Goal: Transaction & Acquisition: Obtain resource

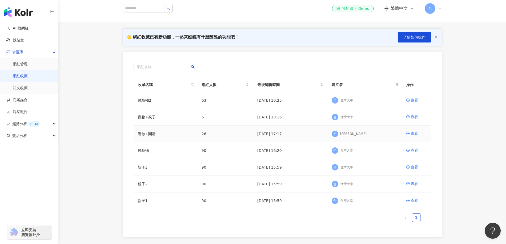
scroll to position [27, 0]
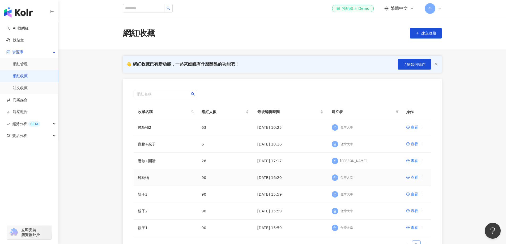
click at [422, 176] on icon at bounding box center [422, 178] width 4 height 4
click at [405, 198] on div "匯出收藏" at bounding box center [408, 199] width 22 height 6
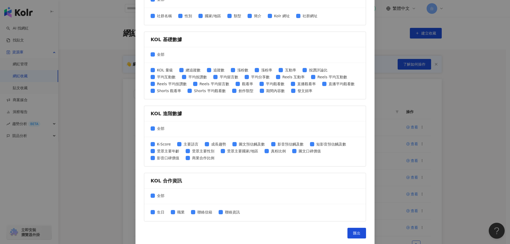
scroll to position [168, 0]
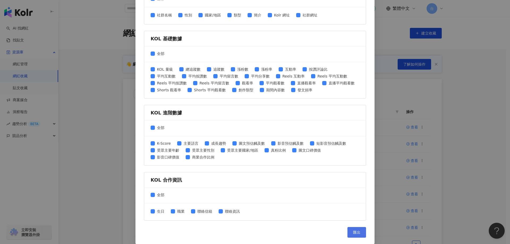
click at [356, 235] on button "匯出" at bounding box center [356, 232] width 19 height 11
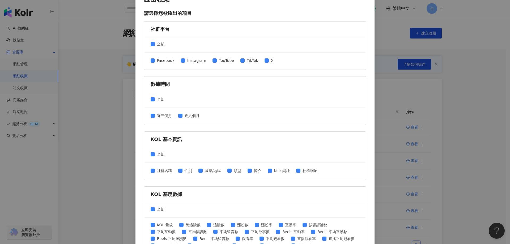
scroll to position [0, 0]
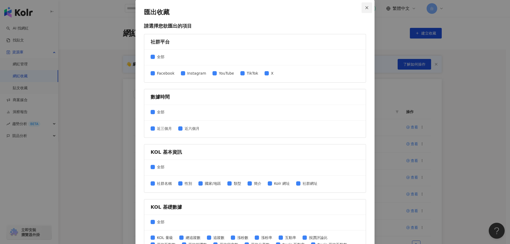
click at [362, 8] on span "Close" at bounding box center [366, 8] width 11 height 4
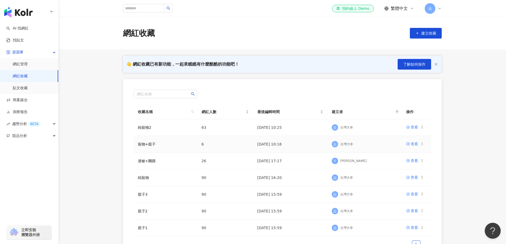
click at [422, 143] on icon at bounding box center [422, 144] width 4 height 4
click at [409, 165] on div "匯出收藏" at bounding box center [408, 166] width 22 height 6
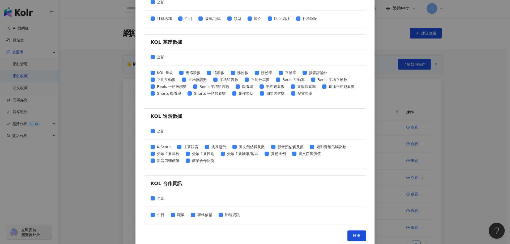
scroll to position [168, 0]
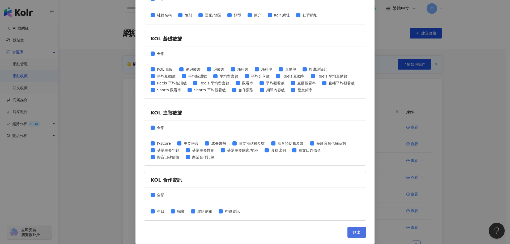
click at [353, 234] on span "匯出" at bounding box center [356, 232] width 7 height 4
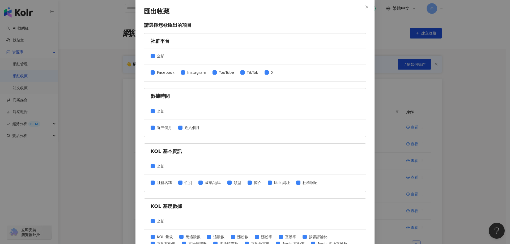
scroll to position [0, 0]
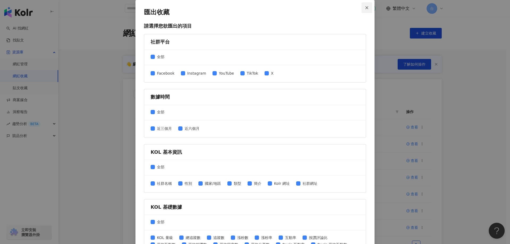
click at [365, 7] on icon "close" at bounding box center [367, 8] width 4 height 4
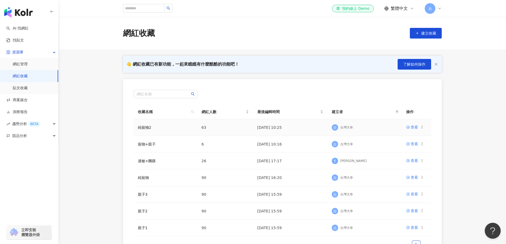
click at [422, 127] on icon at bounding box center [422, 127] width 4 height 4
click at [402, 147] on div "匯出收藏" at bounding box center [408, 149] width 22 height 6
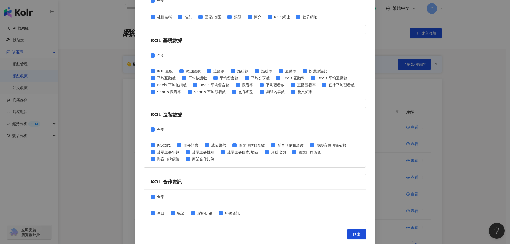
scroll to position [168, 0]
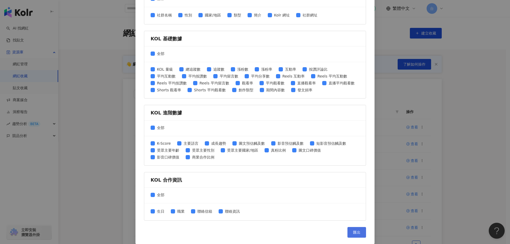
click at [356, 231] on span "匯出" at bounding box center [356, 232] width 7 height 4
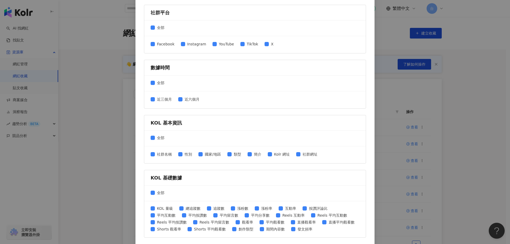
scroll to position [0, 0]
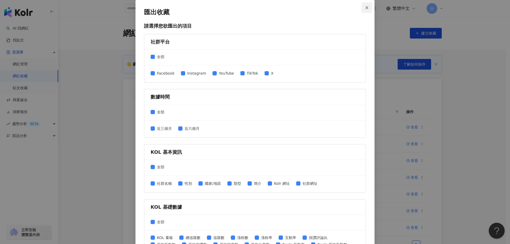
click at [365, 8] on icon "close" at bounding box center [366, 7] width 3 height 3
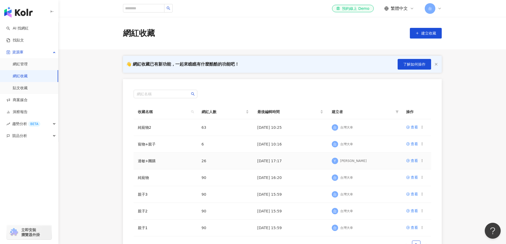
click at [423, 160] on icon at bounding box center [422, 161] width 4 height 4
click at [410, 182] on div "匯出收藏" at bounding box center [408, 182] width 22 height 6
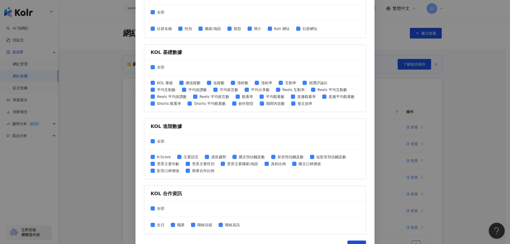
scroll to position [168, 0]
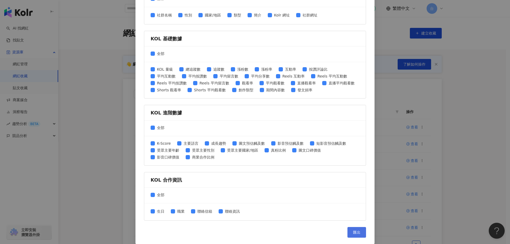
click at [355, 231] on span "匯出" at bounding box center [356, 232] width 7 height 4
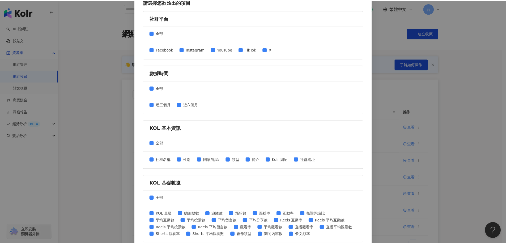
scroll to position [0, 0]
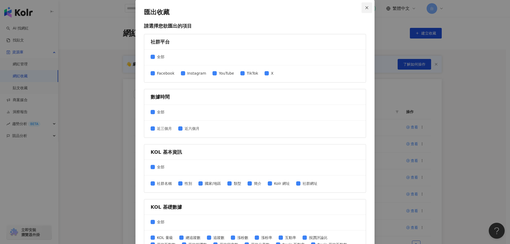
click at [365, 8] on icon "close" at bounding box center [367, 8] width 4 height 4
